Goal: Task Accomplishment & Management: Manage account settings

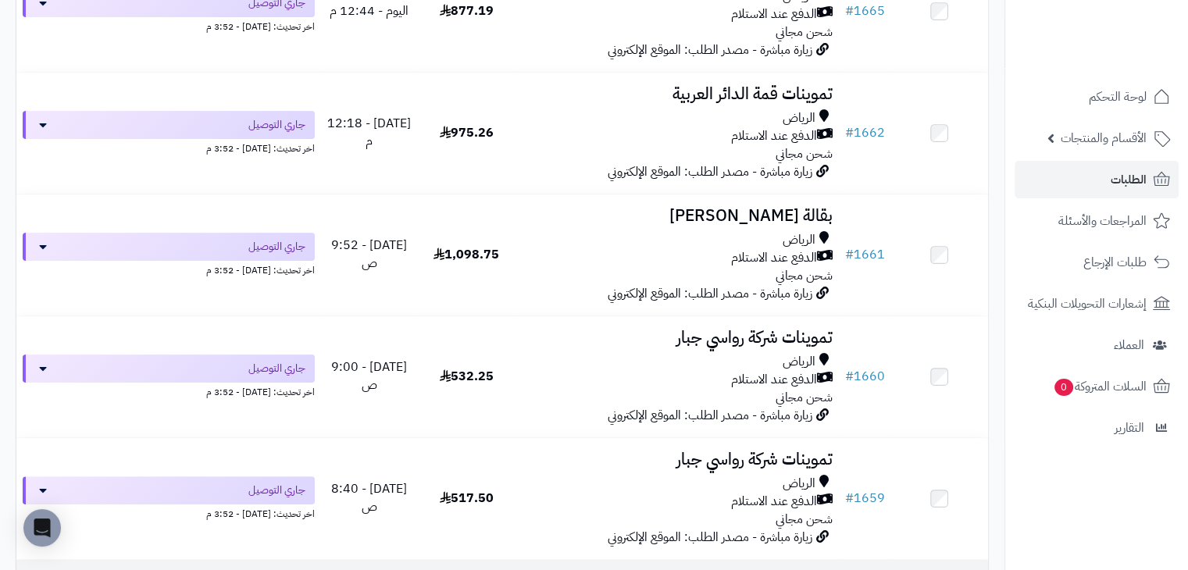
scroll to position [248, 0]
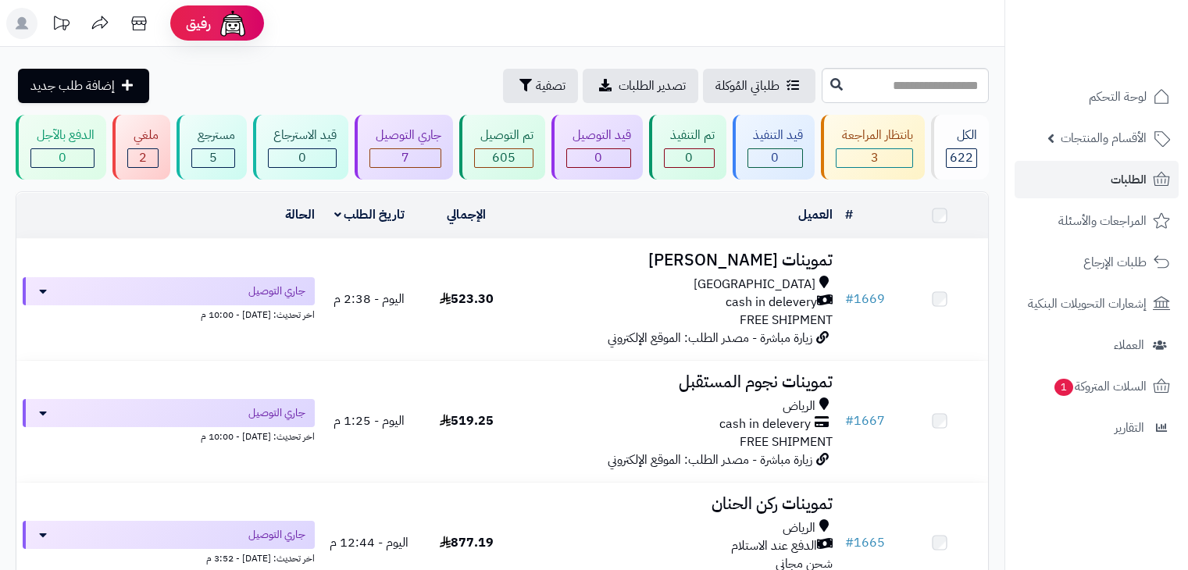
scroll to position [493, 0]
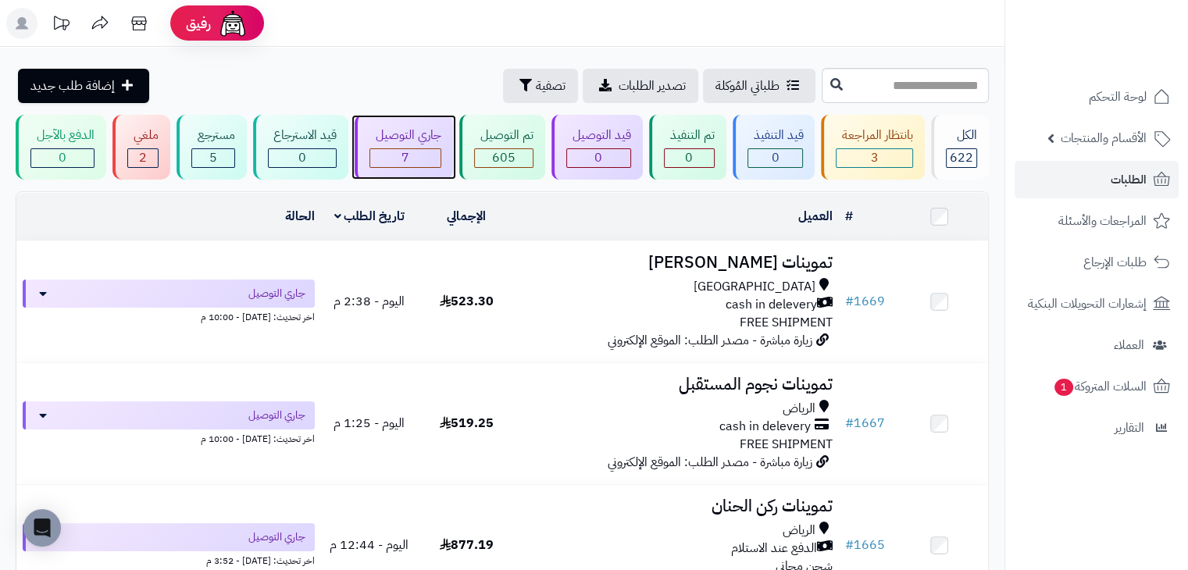
click at [403, 151] on span "7" at bounding box center [406, 157] width 8 height 19
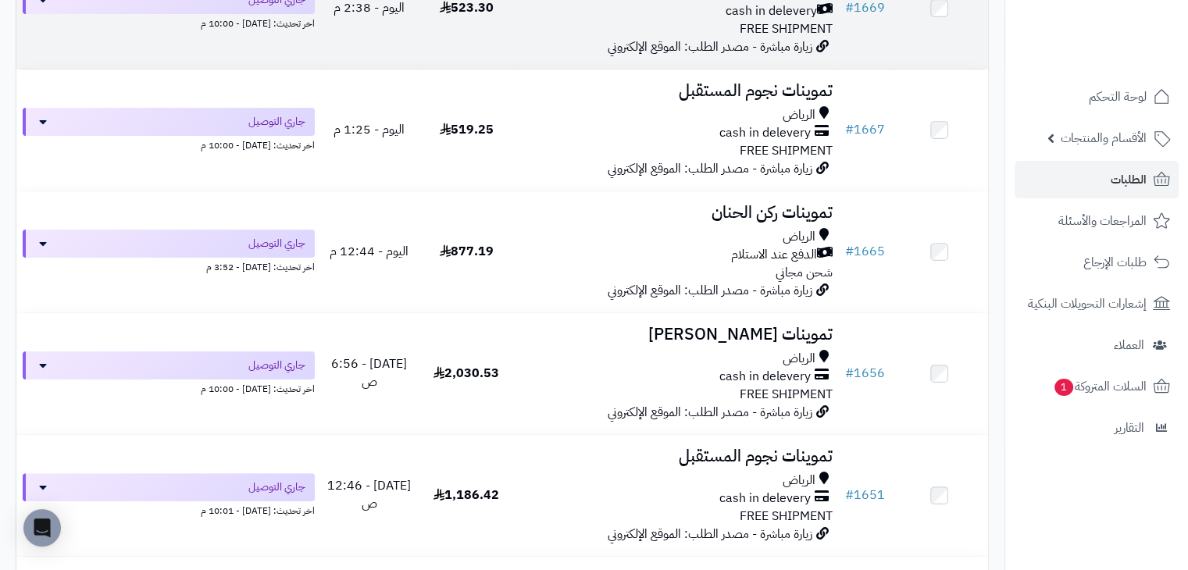
scroll to position [302, 0]
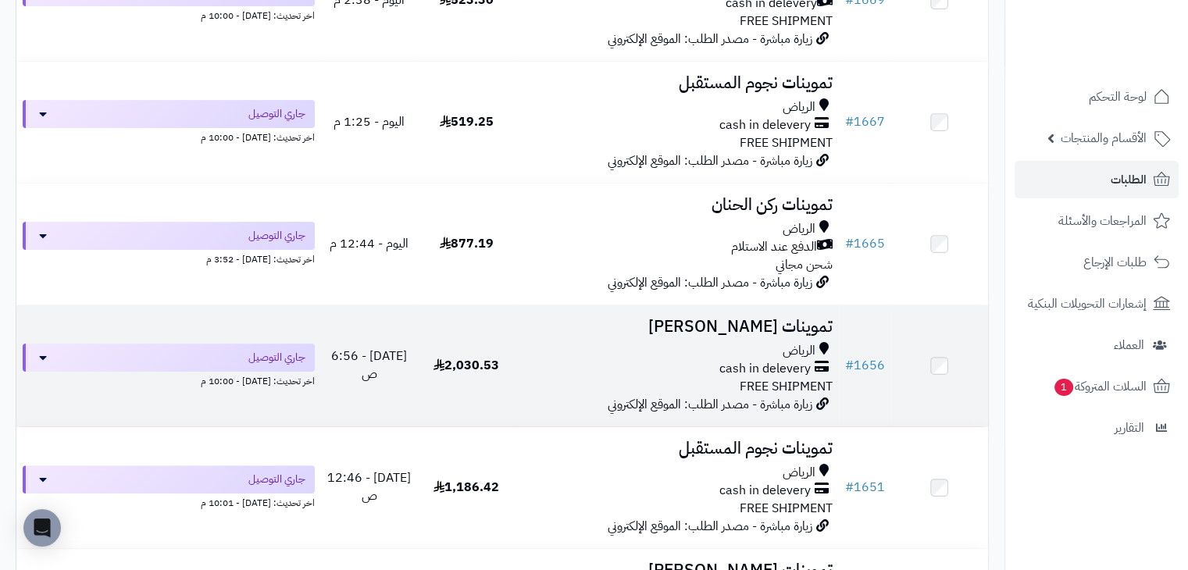
click at [552, 388] on div "الرياض cash in delevery FREE SHIPMENT" at bounding box center [676, 369] width 311 height 54
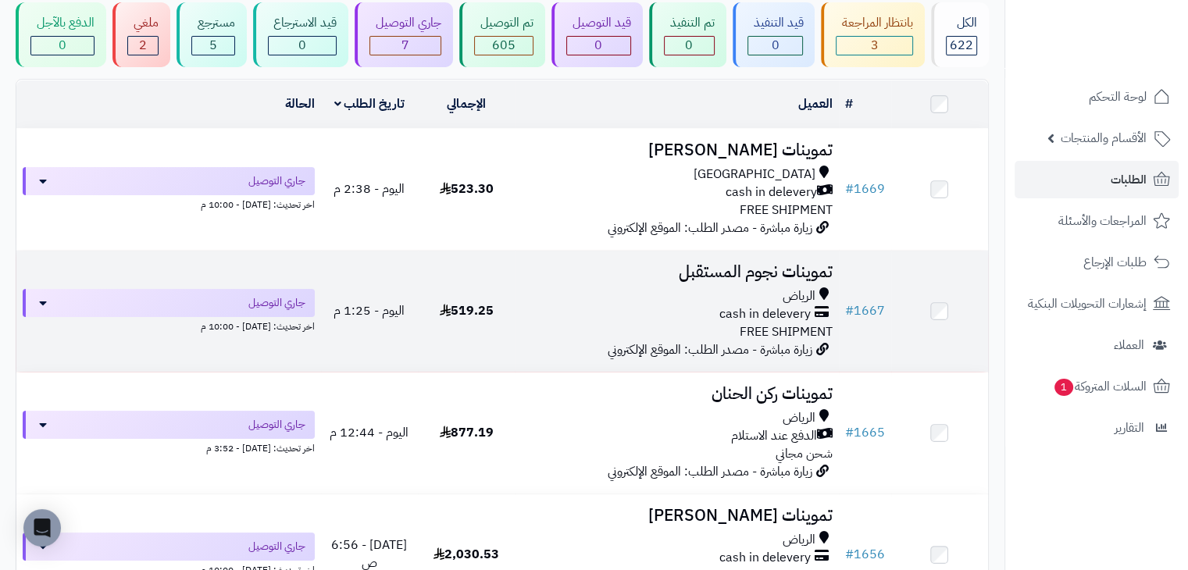
scroll to position [112, 0]
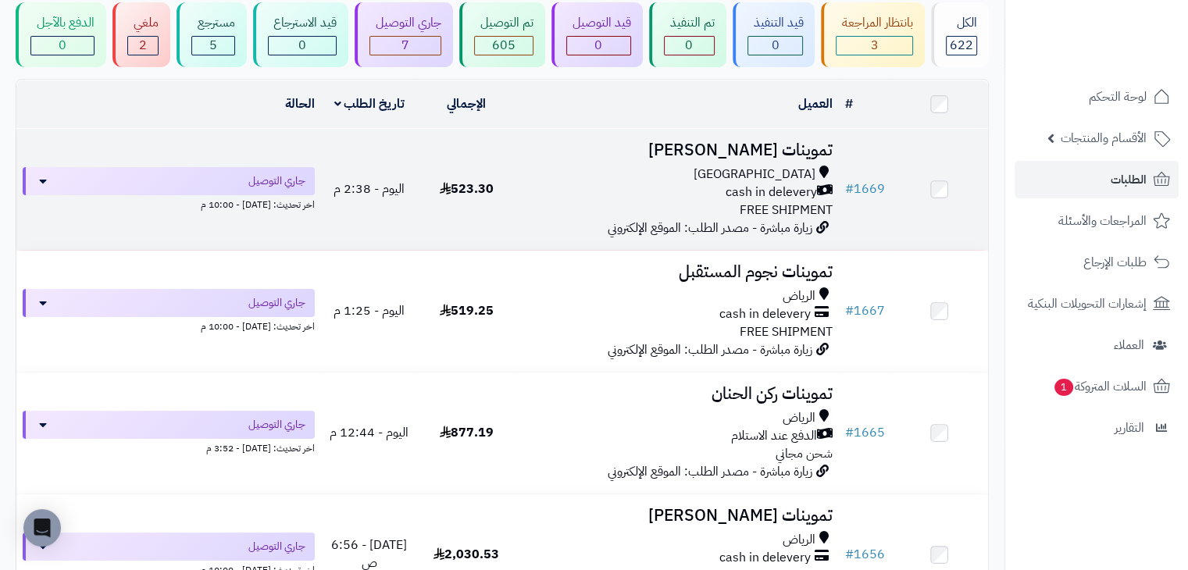
click at [494, 209] on td "523.30" at bounding box center [466, 189] width 97 height 121
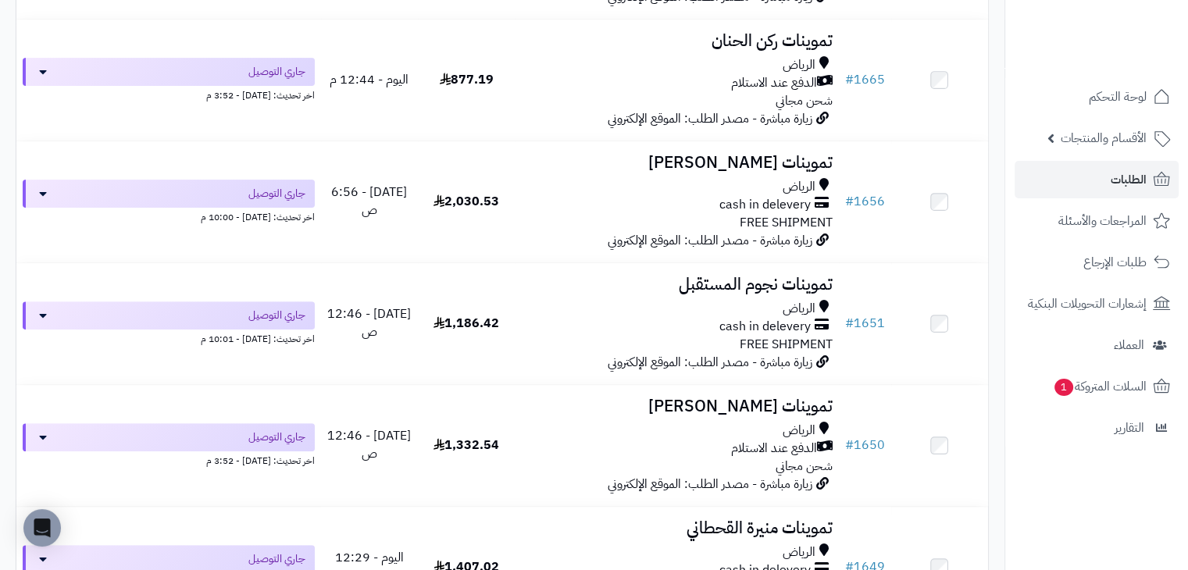
scroll to position [466, 0]
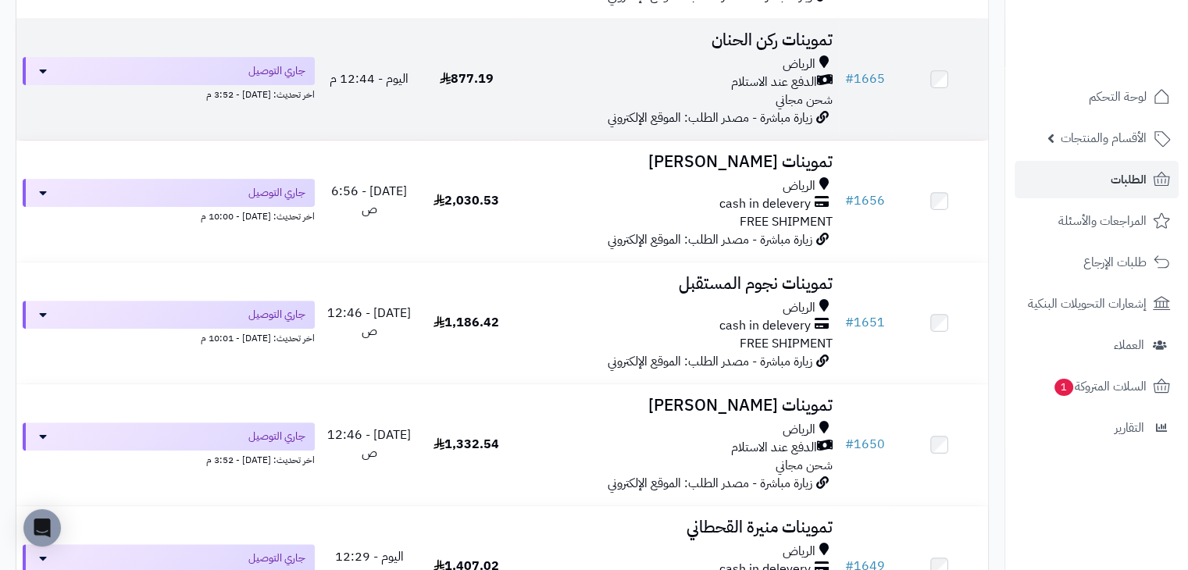
click at [534, 123] on td "تموينات ركن الحنان [PERSON_NAME] عند الاستلام شحن مجاني زيارة مباشرة - مصدر الط…" at bounding box center [676, 79] width 323 height 121
click at [531, 96] on div "[PERSON_NAME] عند الاستلام شحن مجاني" at bounding box center [676, 82] width 311 height 54
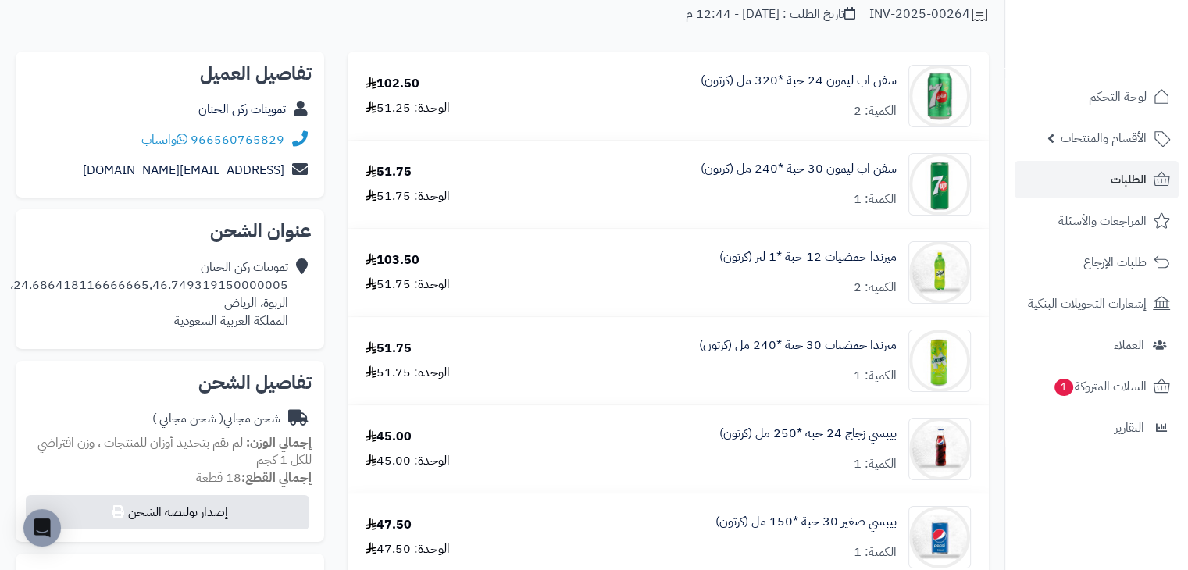
scroll to position [140, 0]
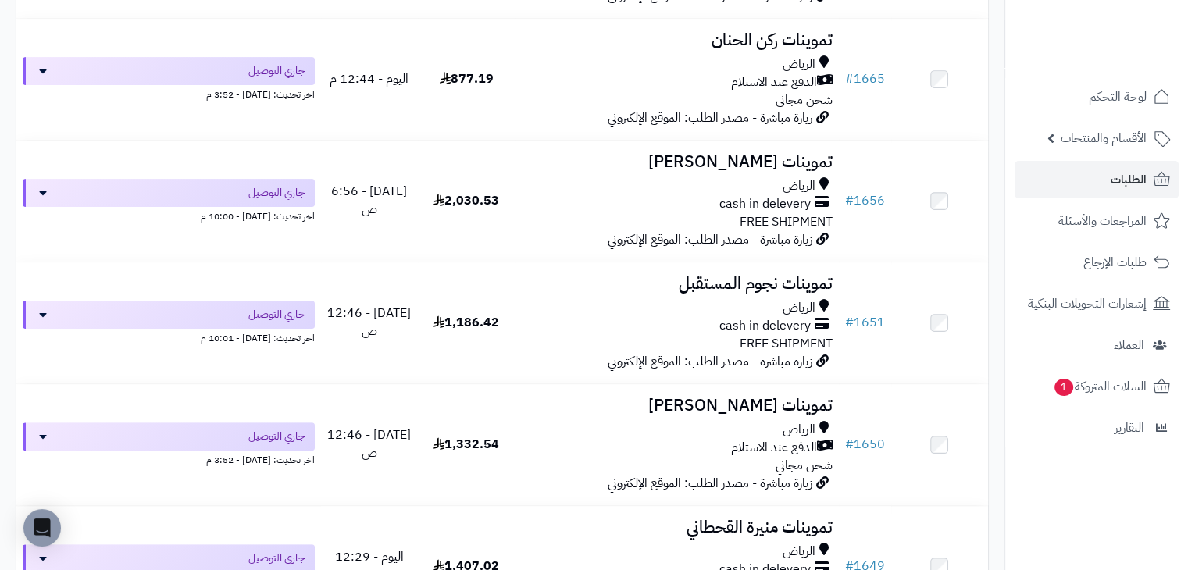
scroll to position [680, 0]
